Goal: Find specific page/section: Find specific page/section

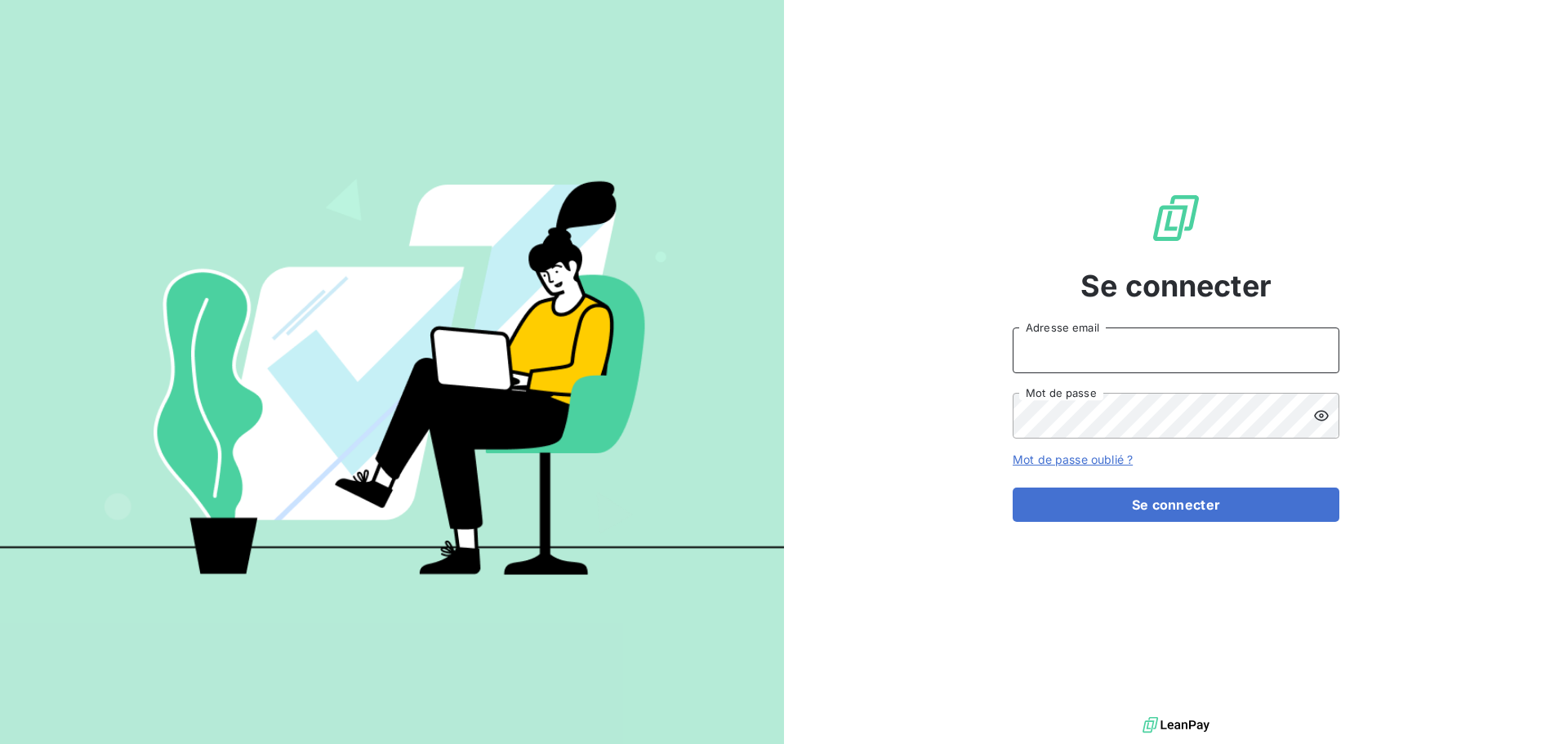
click at [1086, 341] on input "Adresse email" at bounding box center [1176, 350] width 326 height 46
type input "[EMAIL_ADDRESS][DOMAIN_NAME]"
click at [1012, 488] on button "Se connecter" at bounding box center [1176, 505] width 326 height 34
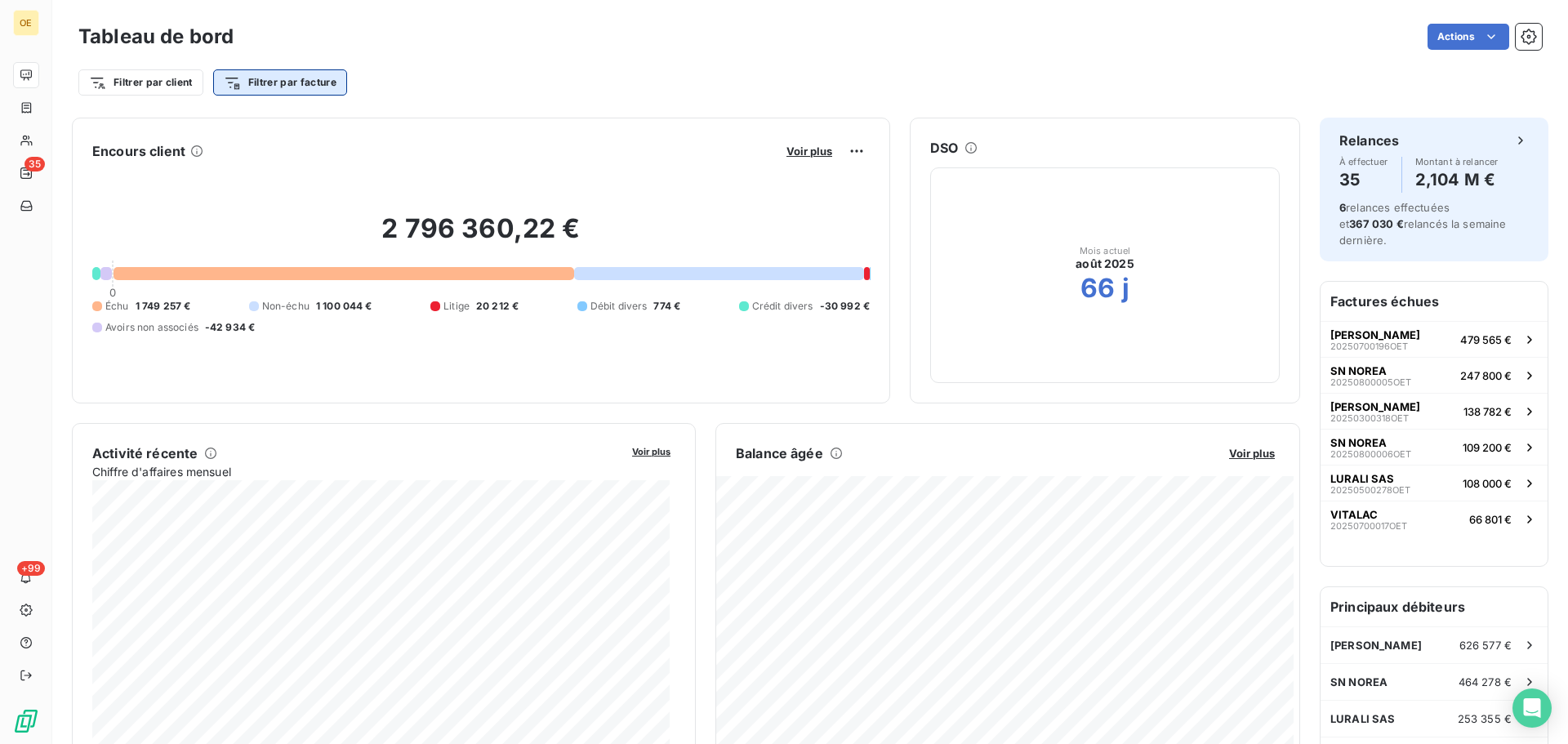
click at [263, 82] on html "OE 35 +99 Tableau de bord Actions Filtrer par client Filtrer par facture Encour…" at bounding box center [784, 372] width 1568 height 744
click at [370, 128] on input "20250100060OET" at bounding box center [333, 127] width 207 height 34
click at [383, 126] on input "20250100060" at bounding box center [333, 127] width 207 height 34
click at [411, 127] on input "20250100060." at bounding box center [333, 127] width 207 height 34
type input "20250100060"
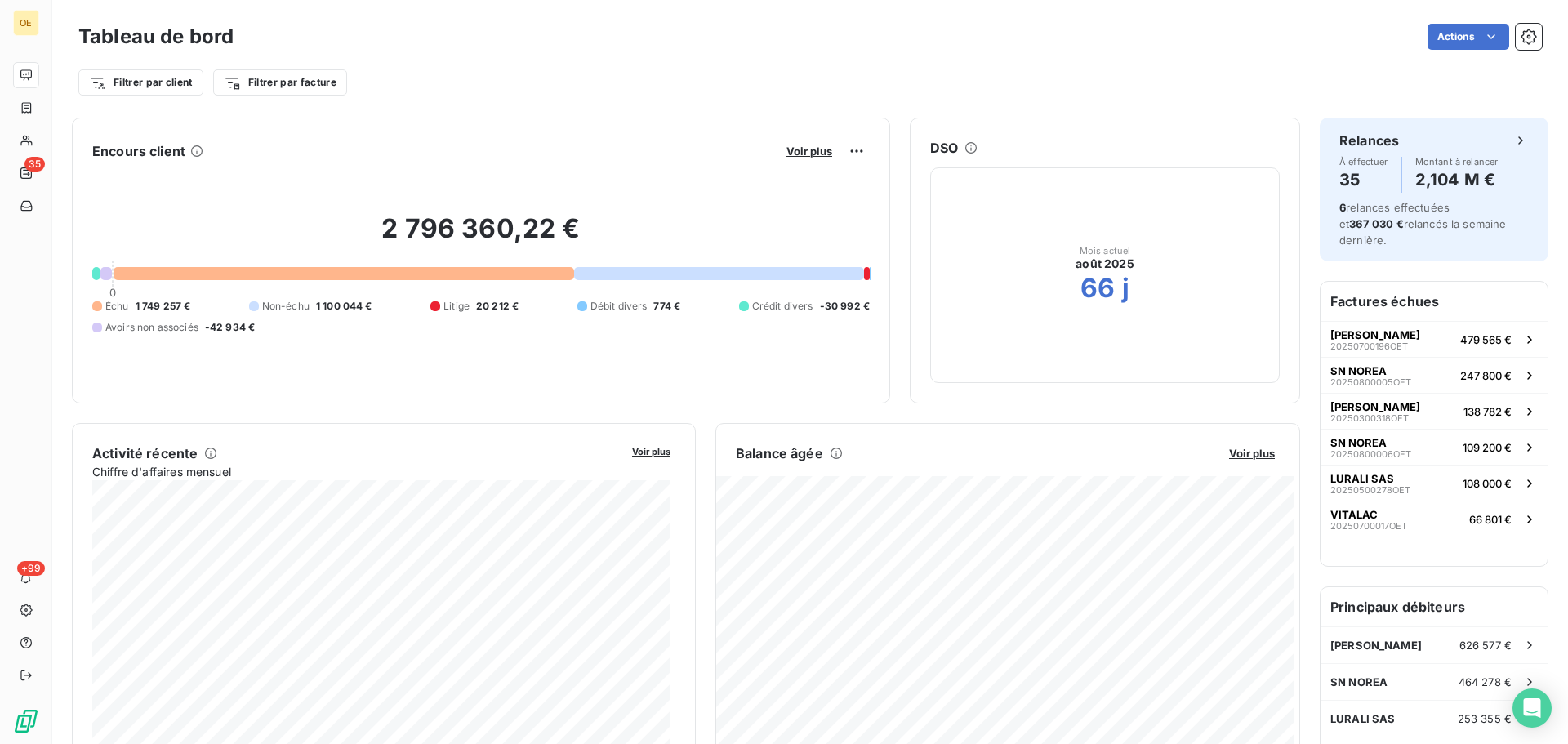
click at [396, 67] on html "OE 35 +99 Tableau de bord Actions Filtrer par client Filtrer par facture Encour…" at bounding box center [784, 372] width 1568 height 744
click at [172, 81] on html "OE 35 +99 Tableau de bord Actions Filtrer par client Filtrer par facture Encour…" at bounding box center [784, 372] width 1568 height 744
type input "ealet"
click at [158, 126] on input "ealet" at bounding box center [197, 127] width 207 height 34
click at [30, 171] on html "OE 35 +99 Tableau de bord Actions Filtrer par client ealet Rechercher et sélect…" at bounding box center [784, 372] width 1568 height 744
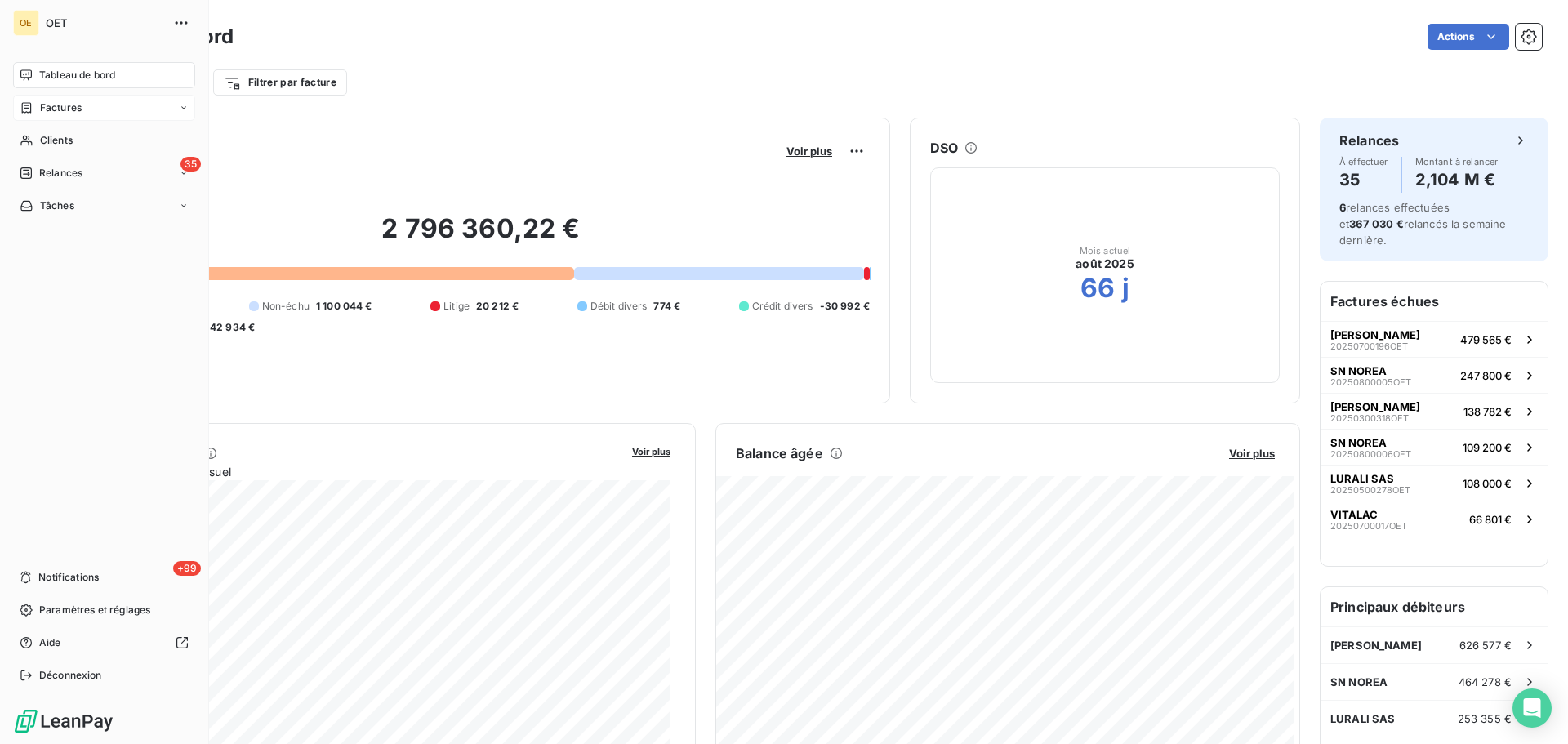
click at [66, 108] on span "Factures" at bounding box center [61, 108] width 42 height 15
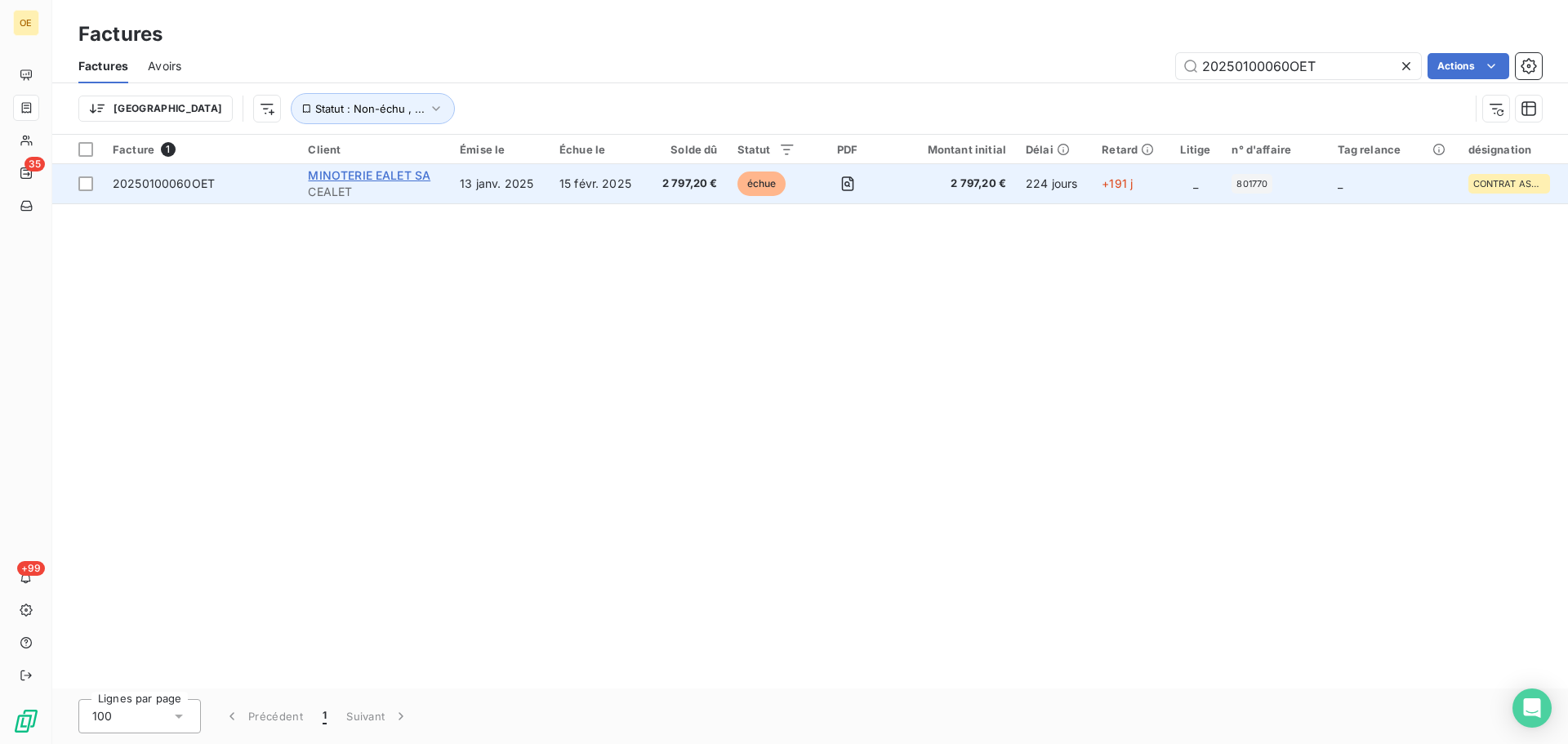
type input "20250100060OET"
click at [372, 179] on span "MINOTERIE EALET SA" at bounding box center [369, 175] width 122 height 14
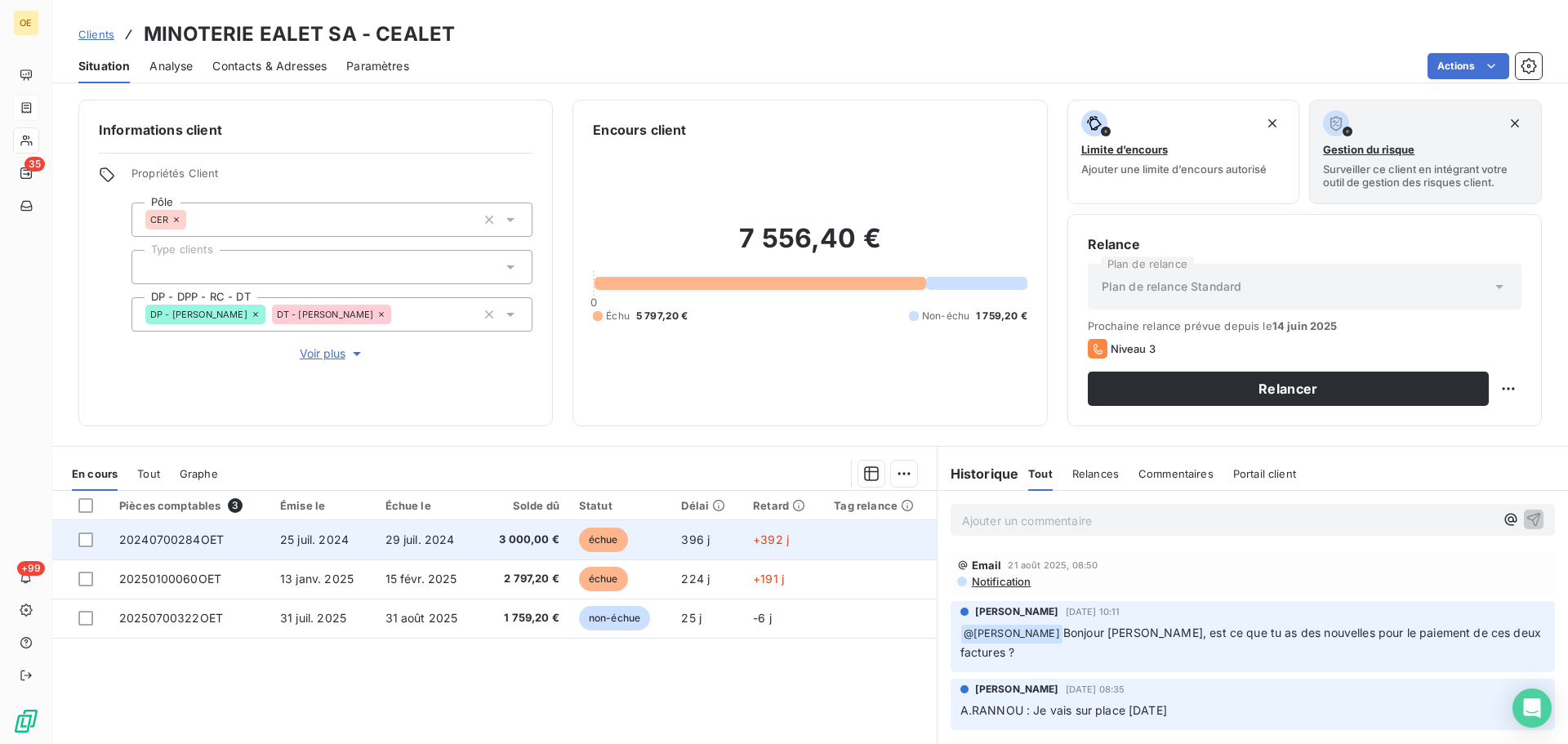
click at [209, 538] on span "20240700284OET" at bounding box center [171, 539] width 105 height 14
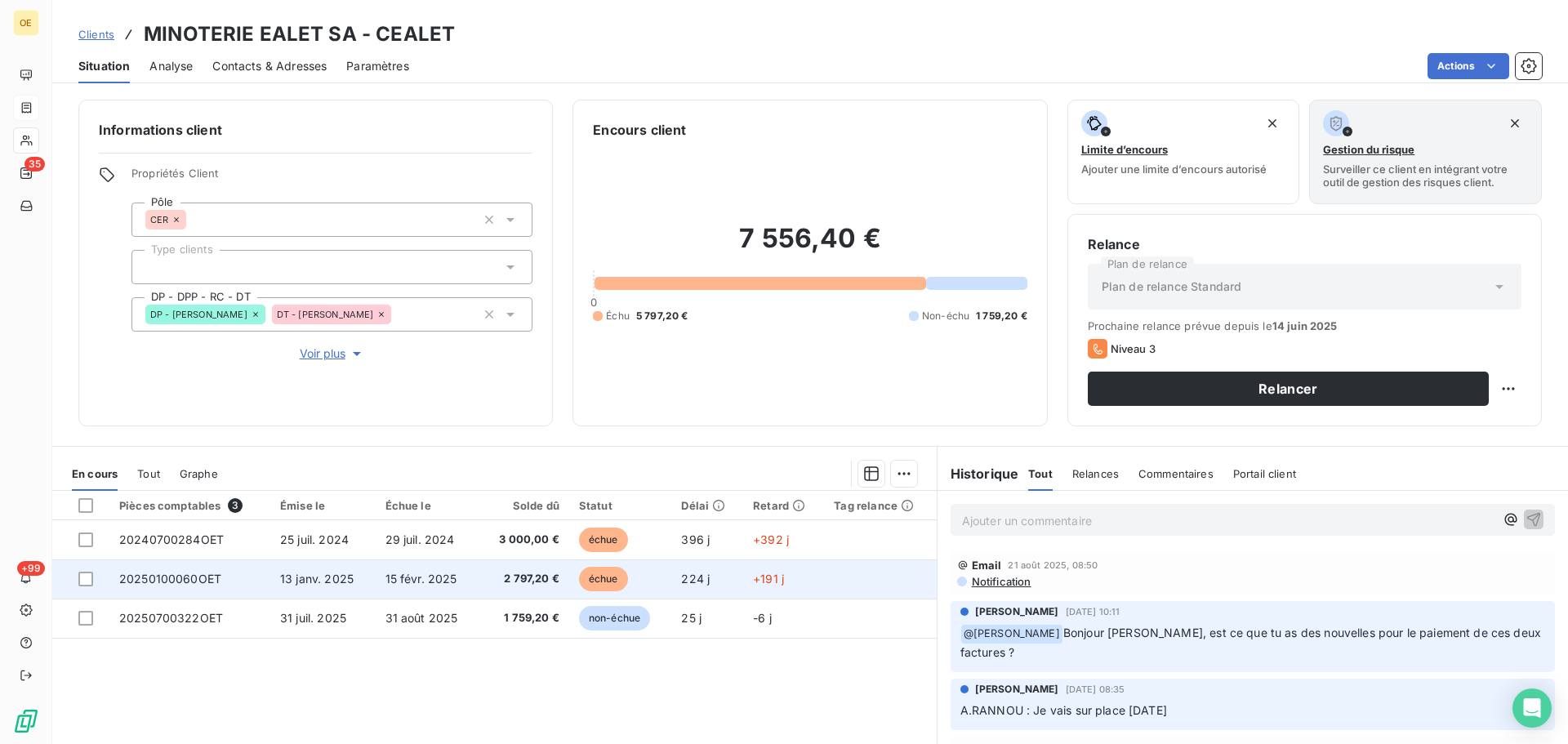
click at [407, 572] on span "15 févr. 2025" at bounding box center [422, 578] width 72 height 14
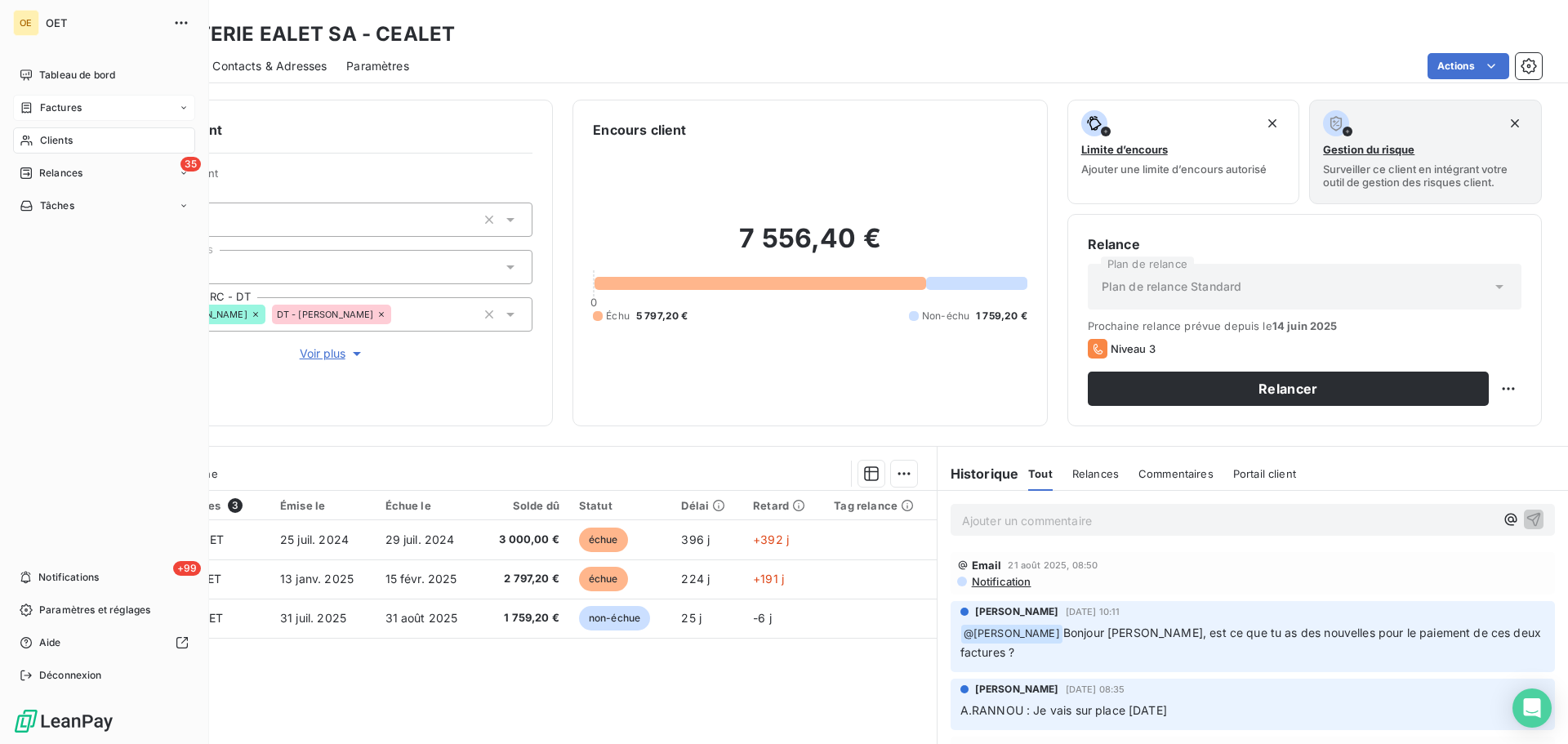
click at [56, 100] on div "Factures" at bounding box center [105, 107] width 182 height 26
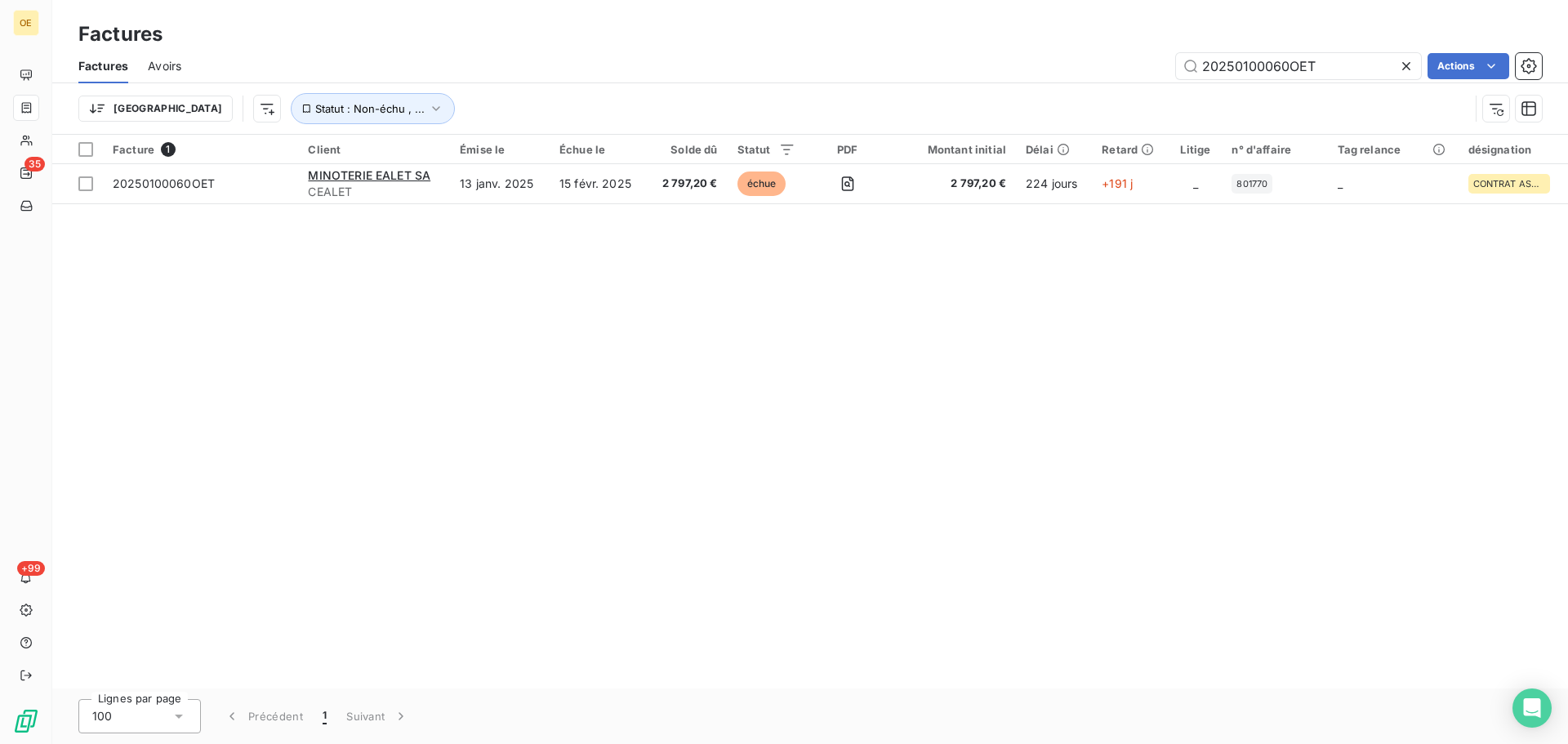
drag, startPoint x: 1335, startPoint y: 64, endPoint x: 1008, endPoint y: 77, distance: 327.3
click at [1008, 77] on div "20250100060OET Actions" at bounding box center [871, 65] width 1340 height 26
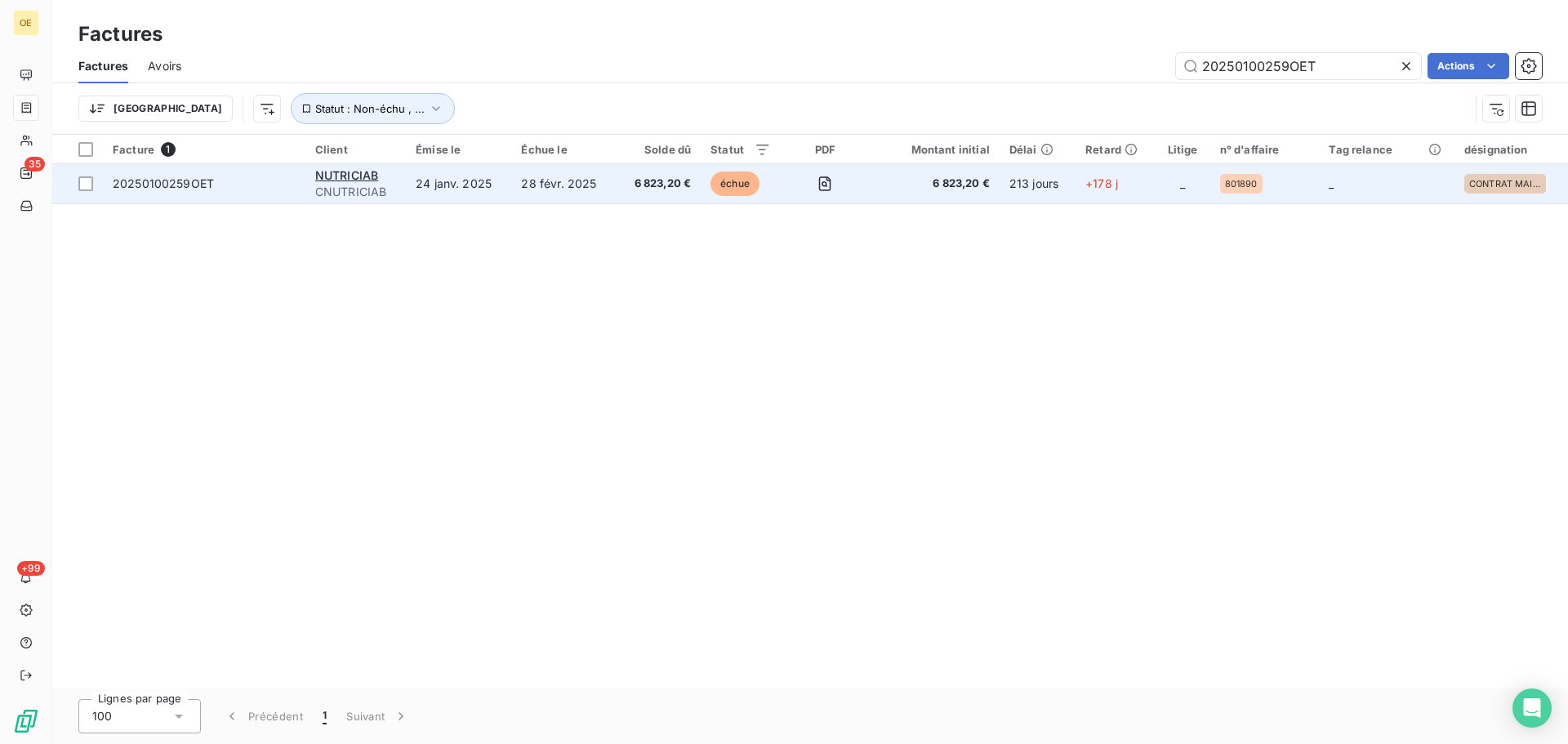
type input "20250100259OET"
click at [195, 180] on span "20250100259OET" at bounding box center [163, 183] width 101 height 14
